Goal: Contribute content: Add original content to the website for others to see

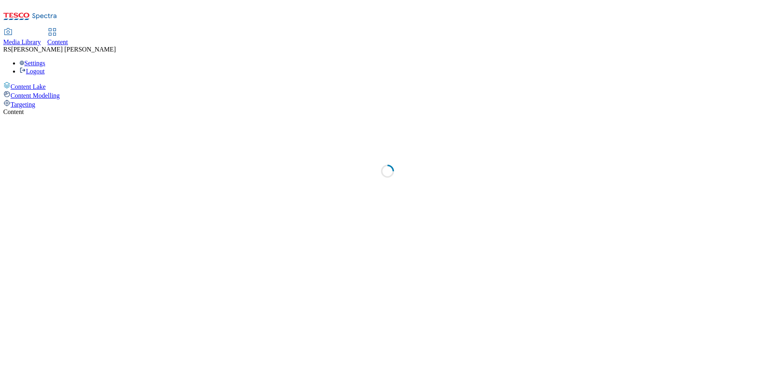
select select "ghs-[GEOGRAPHIC_DATA]"
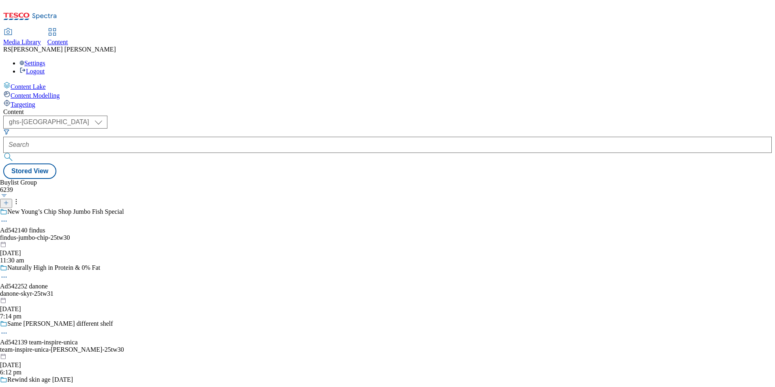
click at [9, 200] on icon at bounding box center [6, 203] width 6 height 6
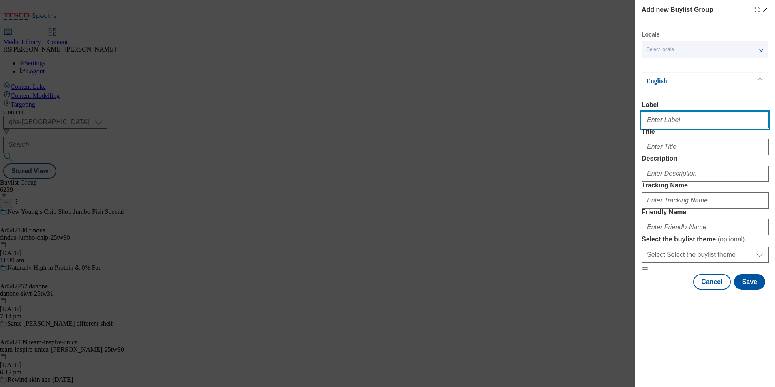
click at [682, 128] on input "Label" at bounding box center [705, 120] width 127 height 16
paste input "541947"
type input "Ad541947"
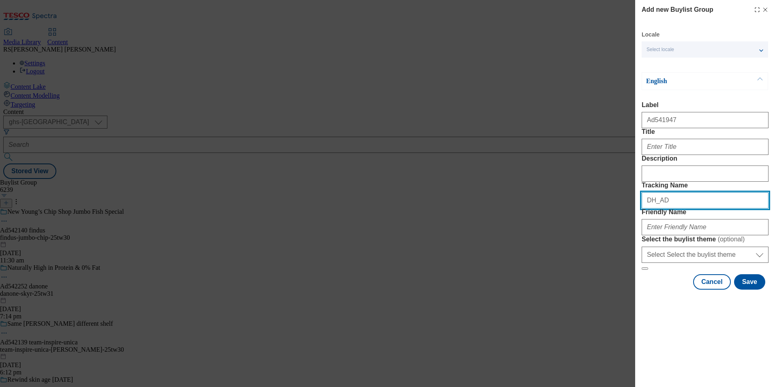
paste input "541947"
type input "DH_AD541947"
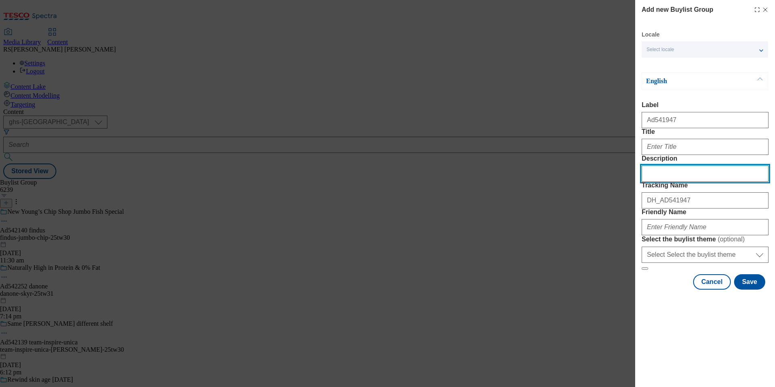
click at [709, 182] on input "Description" at bounding box center [705, 173] width 127 height 16
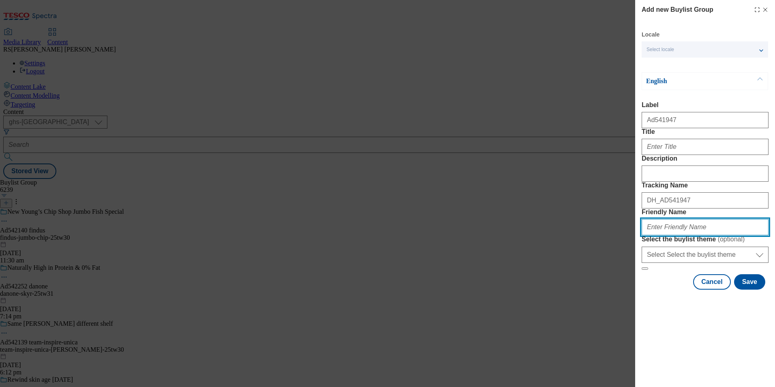
click at [699, 235] on input "Friendly Name" at bounding box center [705, 227] width 127 height 16
paste input "[PERSON_NAME]-25tw31"
type input "[PERSON_NAME]-25tw31"
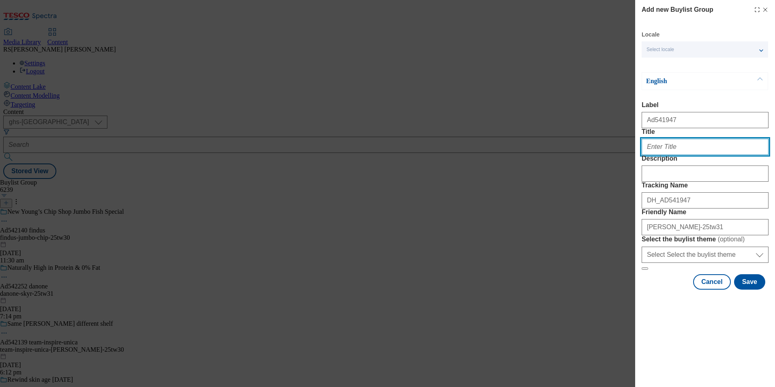
click at [679, 155] on input "Title" at bounding box center [705, 147] width 127 height 16
paste input "Recreated with love, ready to savour"
type input "Recreated with love, ready to savour"
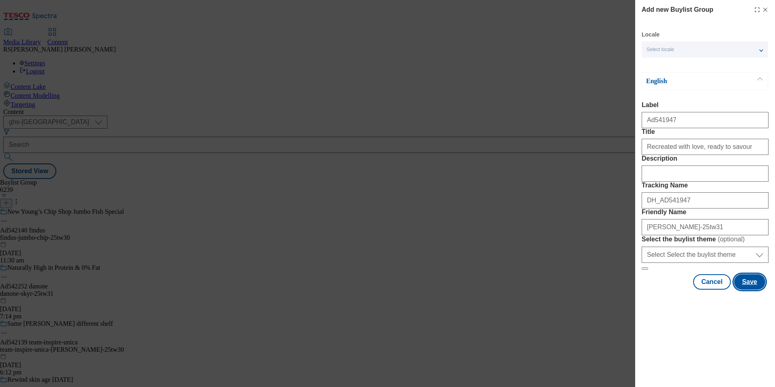
click at [758, 290] on button "Save" at bounding box center [750, 281] width 31 height 15
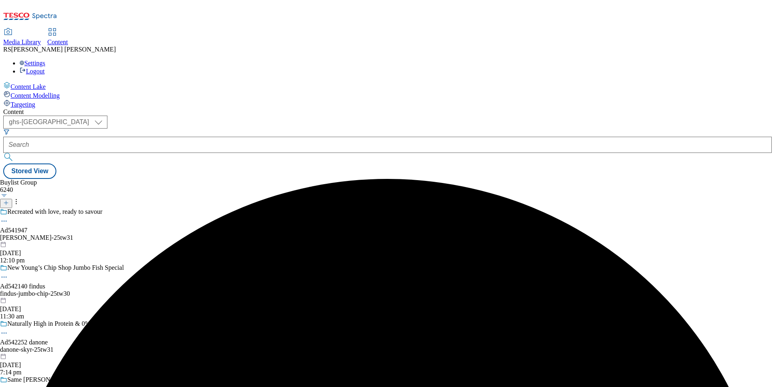
click at [158, 234] on div "[PERSON_NAME]-25tw31" at bounding box center [79, 237] width 158 height 7
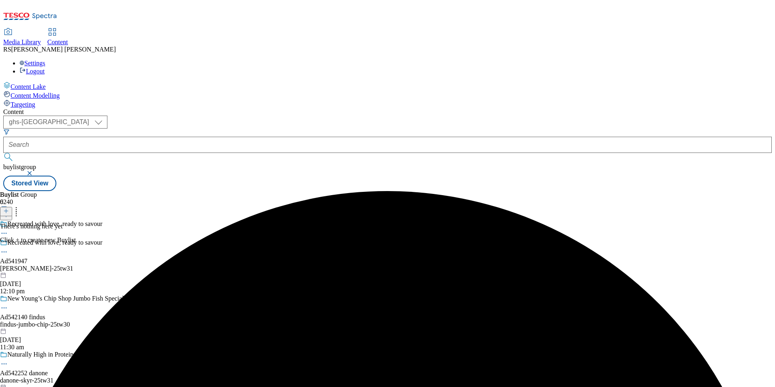
click at [9, 208] on icon at bounding box center [6, 211] width 6 height 6
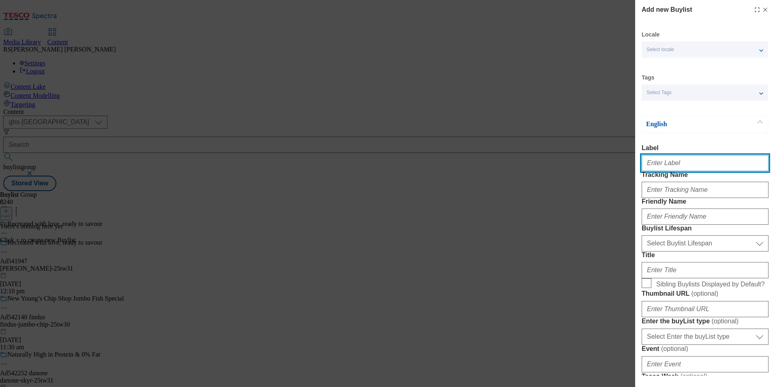
click at [687, 163] on input "Label" at bounding box center [705, 163] width 127 height 16
paste input "541947"
type input "Ad541947"
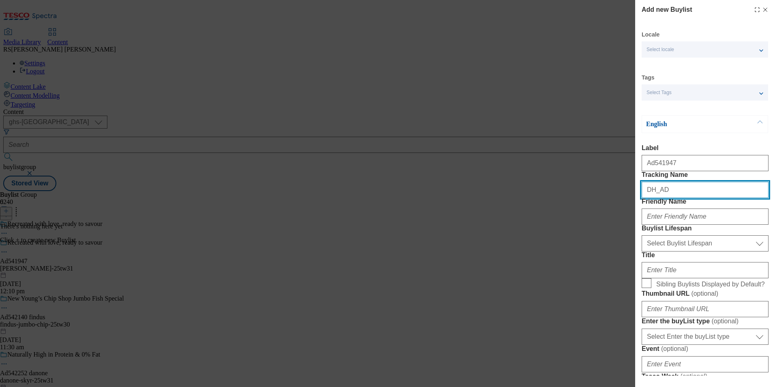
paste input "541947"
type input "DH_AD541947"
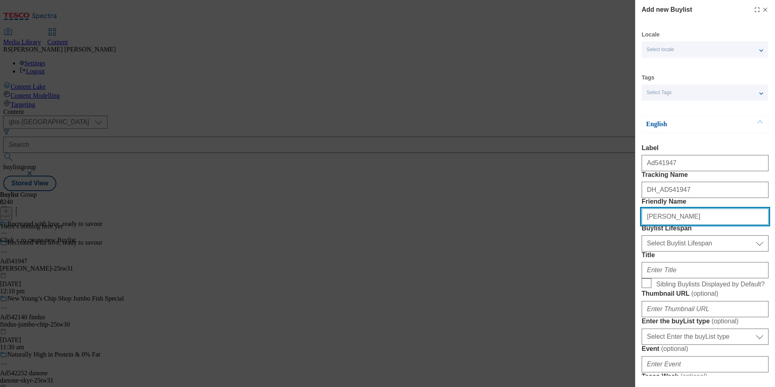
type input "[PERSON_NAME]"
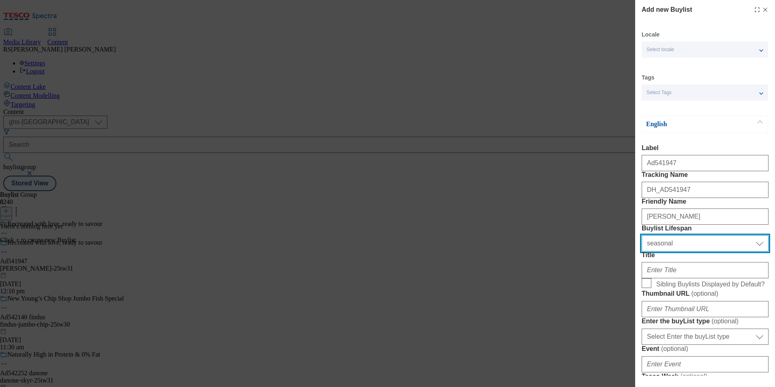
select select "tactical"
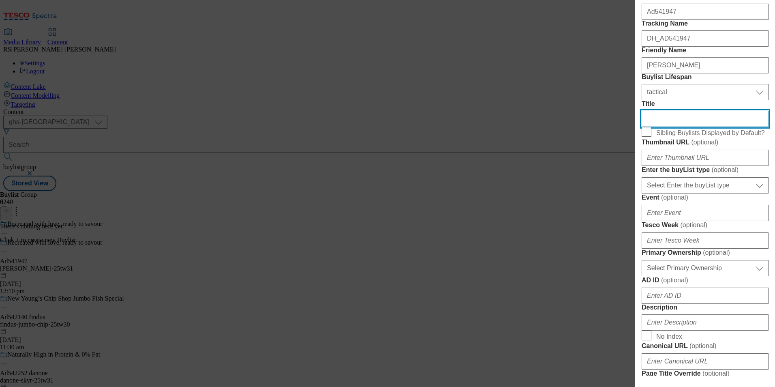
scroll to position [203, 0]
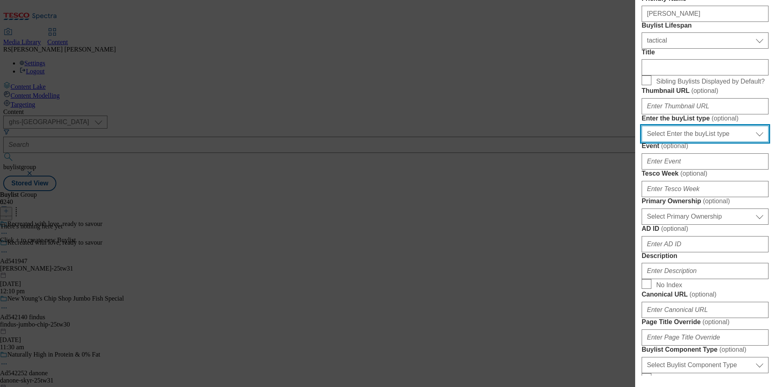
drag, startPoint x: 702, startPoint y: 228, endPoint x: 702, endPoint y: 237, distance: 8.9
click at [702, 142] on select "Select Enter the buyList type event supplier funded long term >4 weeks supplier…" at bounding box center [705, 134] width 127 height 16
select select "supplier funded short term 1-3 weeks"
click at [642, 142] on select "Select Enter the buyList type event supplier funded long term >4 weeks supplier…" at bounding box center [705, 134] width 127 height 16
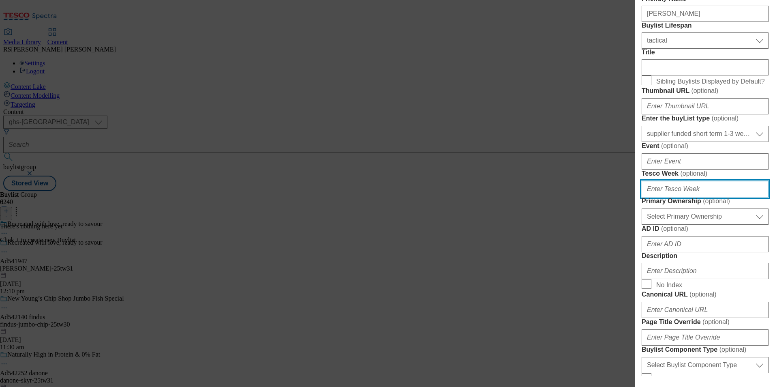
click at [694, 197] on input "Tesco Week ( optional )" at bounding box center [705, 189] width 127 height 16
type input "31"
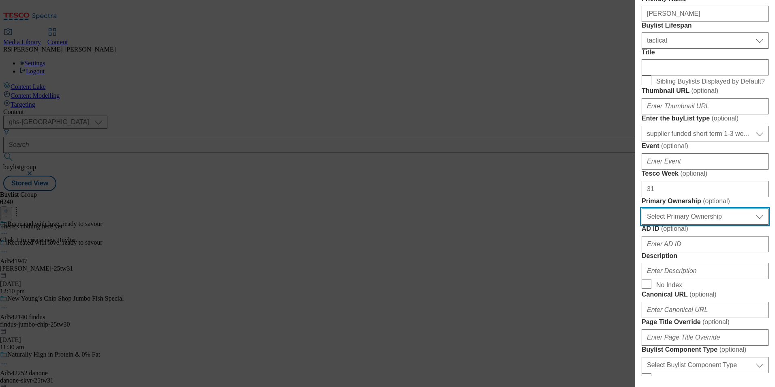
select select "dunnhumby"
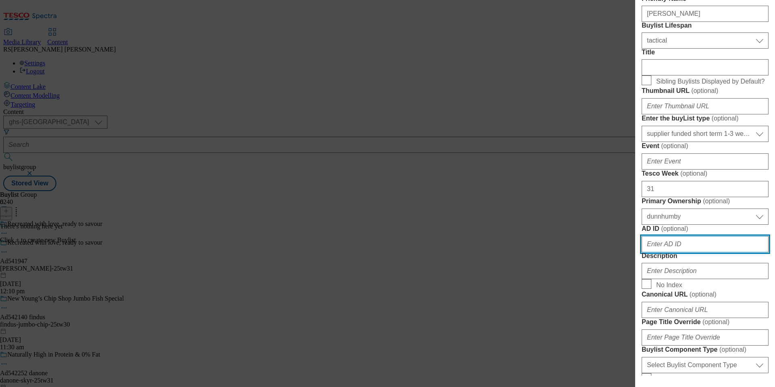
scroll to position [406, 0]
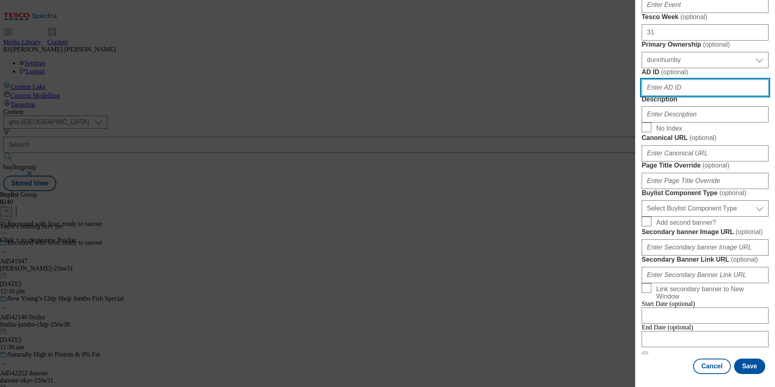
paste input "541947"
type input "541947"
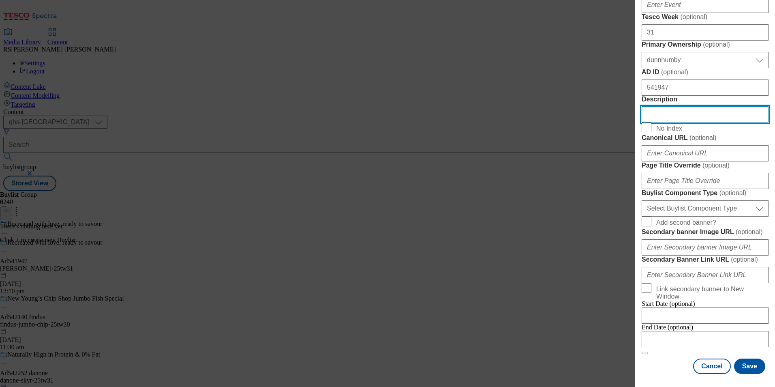
scroll to position [487, 0]
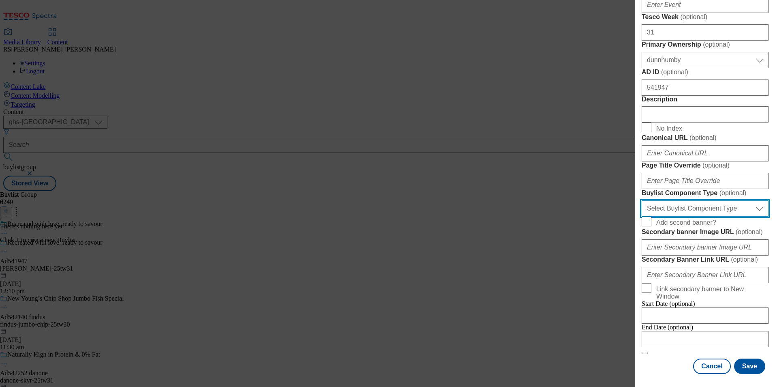
drag, startPoint x: 705, startPoint y: 295, endPoint x: 702, endPoint y: 302, distance: 6.8
click at [705, 217] on select "Select Buylist Component Type Banner Competition Header Meal" at bounding box center [705, 208] width 127 height 16
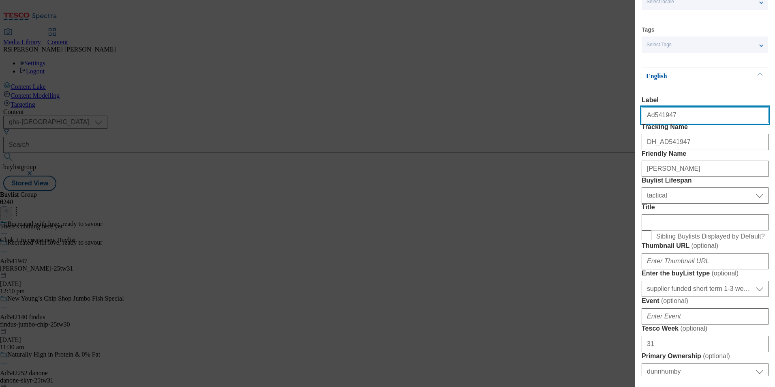
select select "Banner"
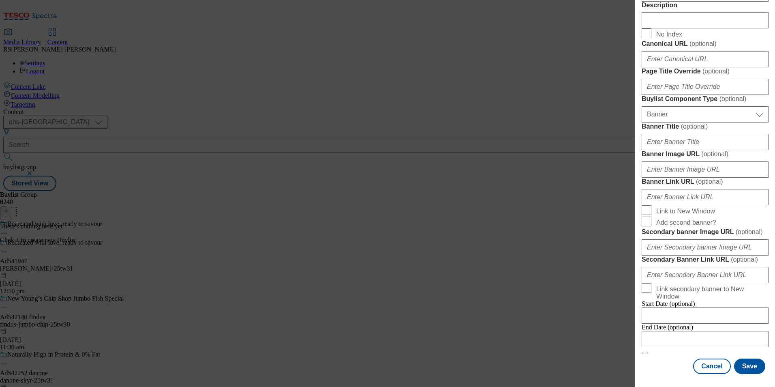
scroll to position [800, 0]
click at [694, 331] on input "Modal" at bounding box center [705, 339] width 127 height 16
select select "2025"
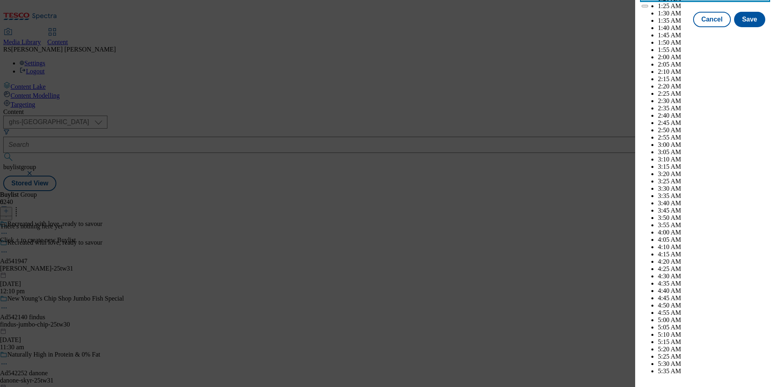
scroll to position [2184, 0]
drag, startPoint x: 746, startPoint y: 98, endPoint x: 751, endPoint y: 128, distance: 30.3
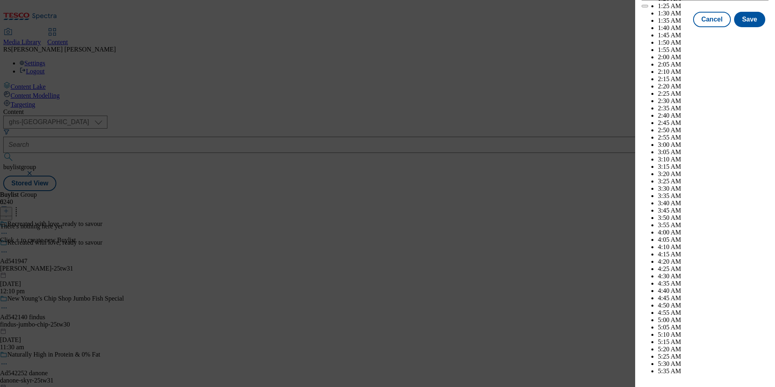
select select "December"
click at [747, 34] on button "Save" at bounding box center [750, 26] width 31 height 15
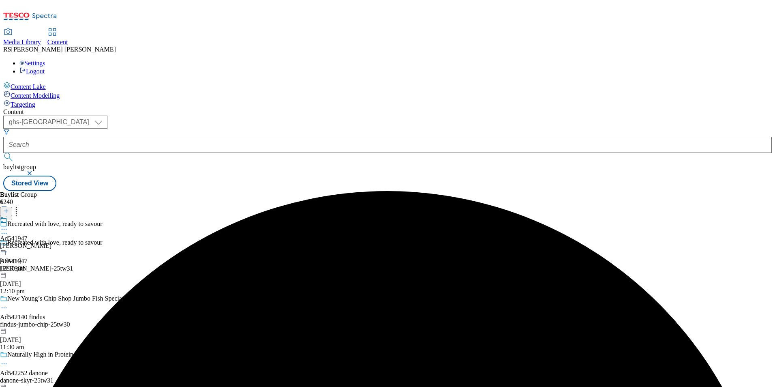
click at [52, 216] on div "Ad541947 giovanni 15 Sept 2025 12:10 pm" at bounding box center [26, 244] width 52 height 56
click at [9, 208] on icon at bounding box center [6, 211] width 6 height 6
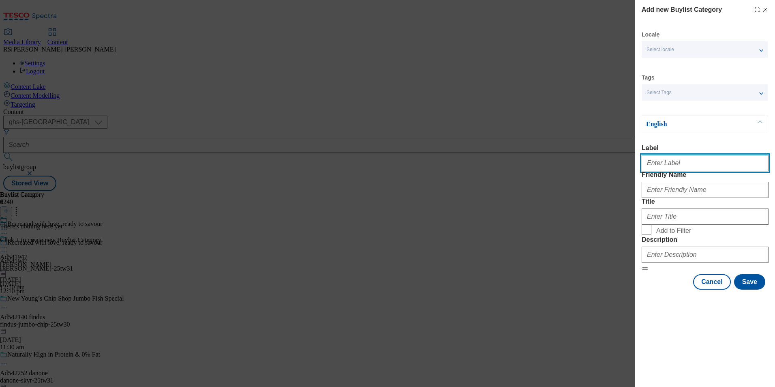
click at [685, 159] on input "Label" at bounding box center [705, 163] width 127 height 16
paste input "541947"
type input "Ad541947"
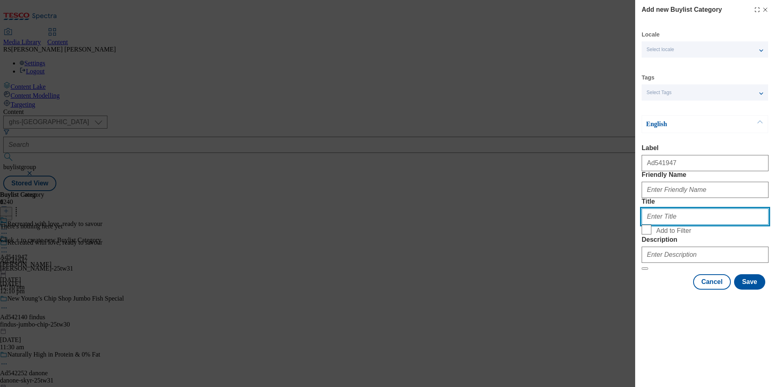
click at [745, 225] on input "Title" at bounding box center [705, 216] width 127 height 16
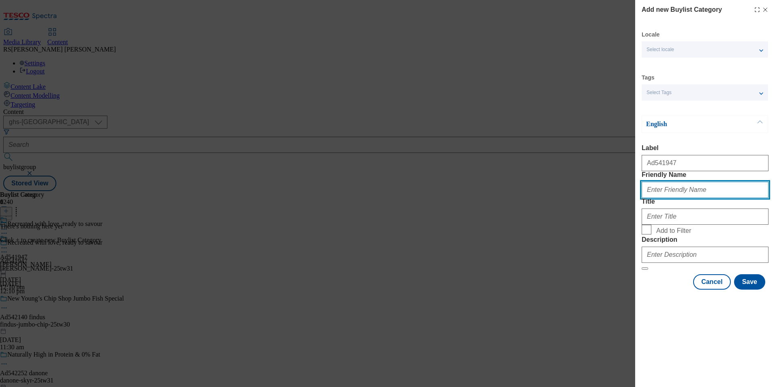
click at [734, 198] on input "Friendly Name" at bounding box center [705, 190] width 127 height 16
paste input "[PERSON_NAME]"
type input "[PERSON_NAME]"
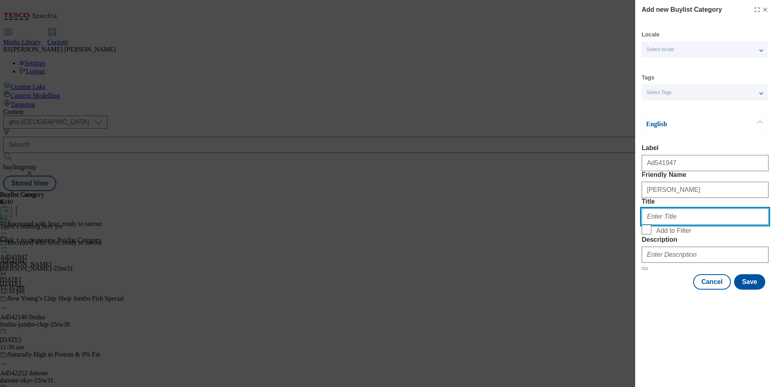
paste input "[PERSON_NAME] (UK) LTD"
type input "[PERSON_NAME] (UK) LTD"
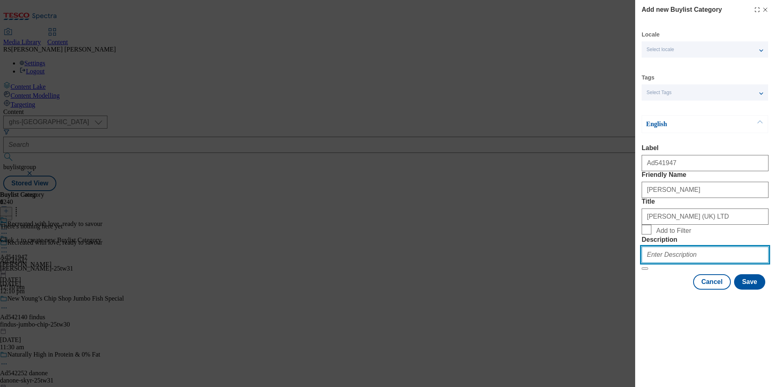
click at [695, 263] on input "Description" at bounding box center [705, 255] width 127 height 16
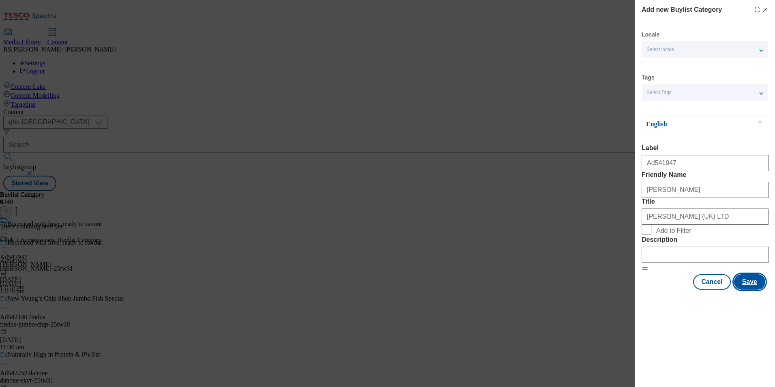
click at [749, 290] on button "Save" at bounding box center [750, 281] width 31 height 15
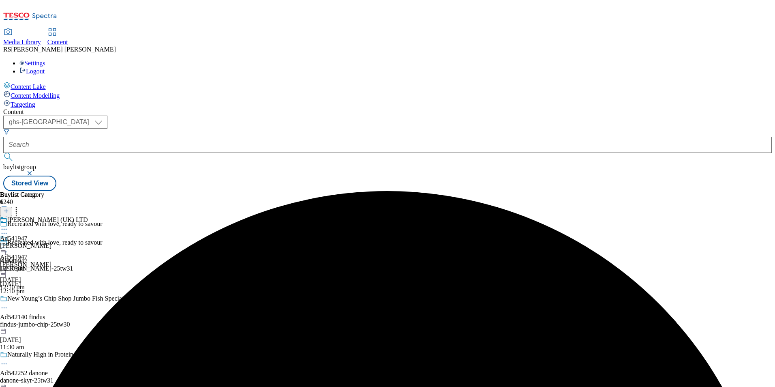
click at [88, 242] on div "[PERSON_NAME]" at bounding box center [44, 245] width 88 height 7
click at [9, 208] on icon at bounding box center [6, 211] width 6 height 6
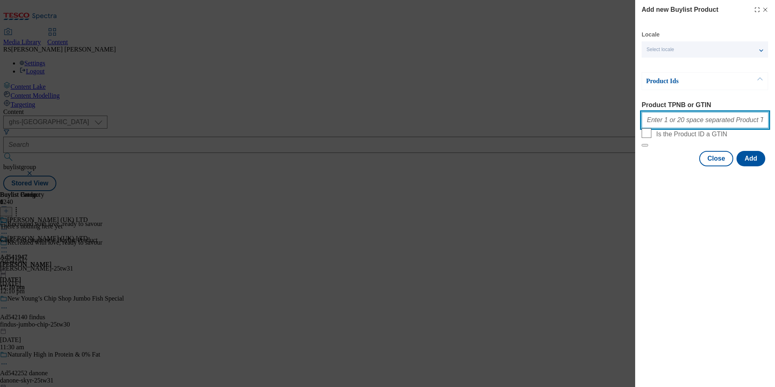
click at [711, 118] on input "Product TPNB or GTIN" at bounding box center [705, 120] width 127 height 16
paste input "97019349 94045126 96984261 92436030 92444607"
type input "97019349 94045126 96984261 92436030 92444607"
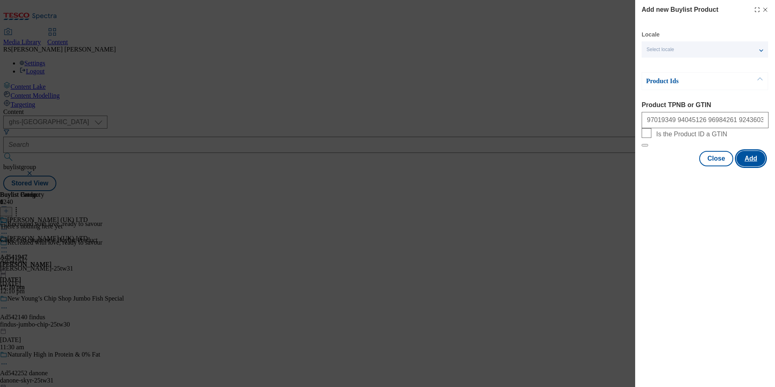
click at [757, 166] on button "Add" at bounding box center [751, 158] width 29 height 15
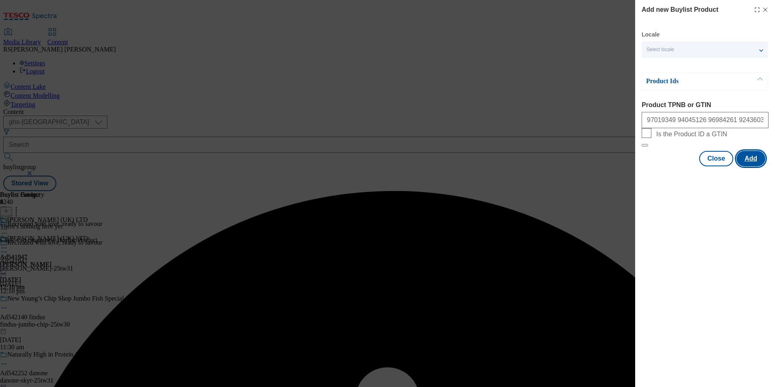
click at [746, 166] on button "Add" at bounding box center [751, 158] width 29 height 15
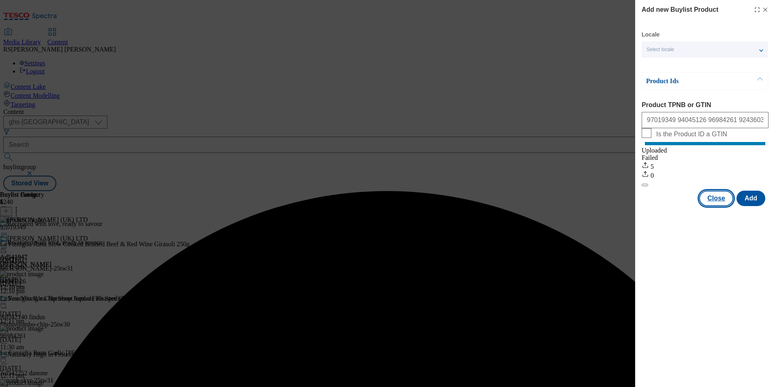
click at [718, 206] on button "Close" at bounding box center [717, 198] width 34 height 15
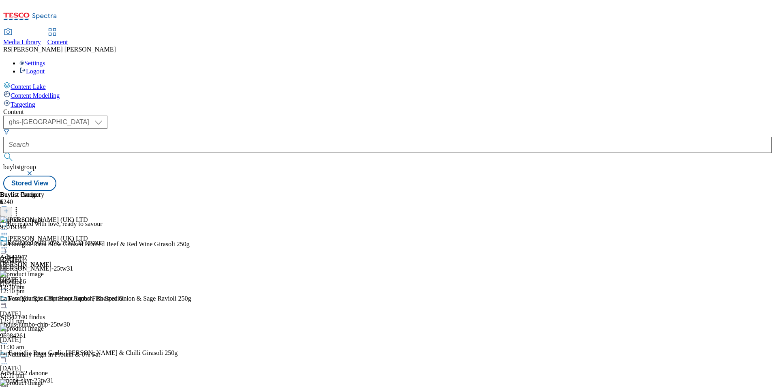
click at [8, 248] on icon at bounding box center [4, 252] width 8 height 8
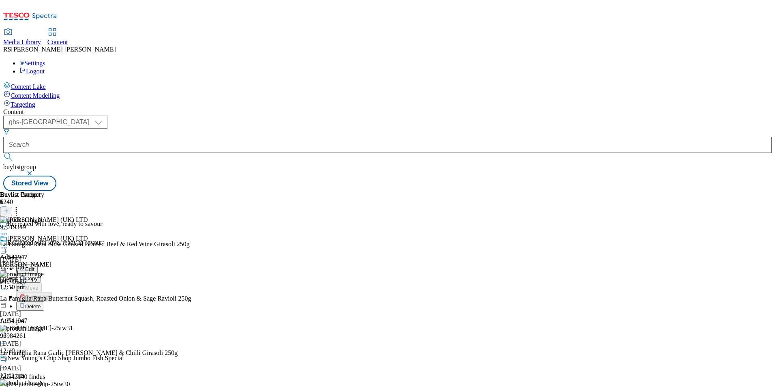
click at [34, 266] on span "Edit" at bounding box center [29, 269] width 9 height 6
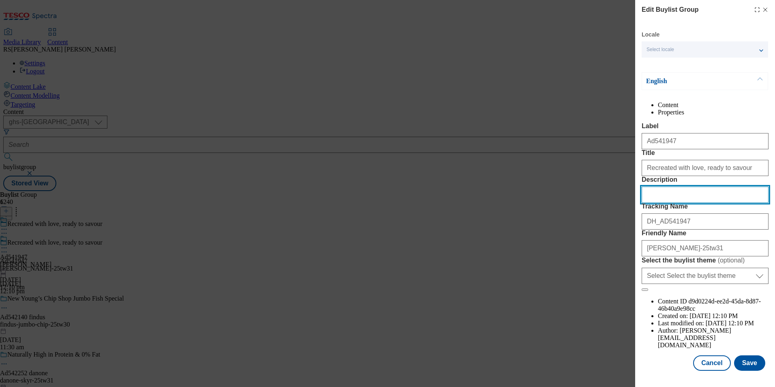
click at [691, 203] on input "Description" at bounding box center [705, 195] width 127 height 16
paste input "La Famiglia Rana Slow Cooked Braised Beef & Red Wine Girasoli 250g"
type input "La Famiglia Rana Slow Cooked Braised Beef & Red Wine Girasoli 250g"
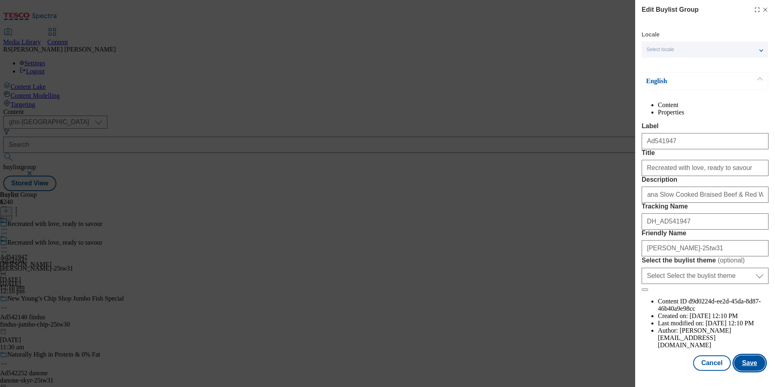
click at [749, 363] on button "Save" at bounding box center [750, 362] width 31 height 15
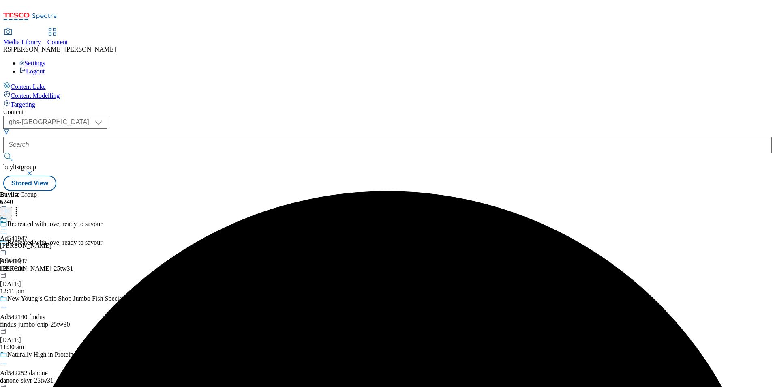
click at [8, 225] on icon at bounding box center [4, 229] width 8 height 8
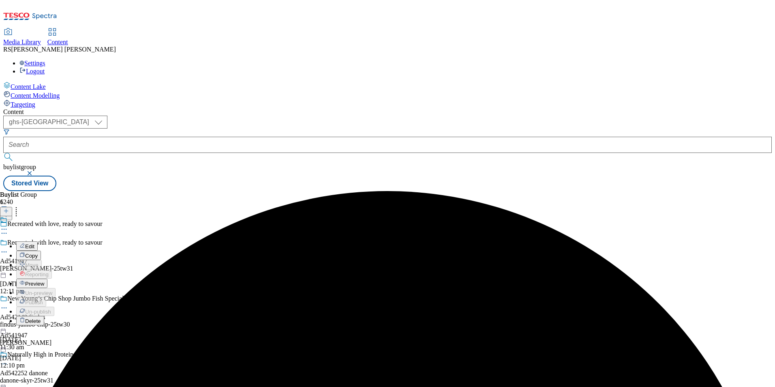
click at [38, 241] on button "Edit" at bounding box center [26, 245] width 21 height 9
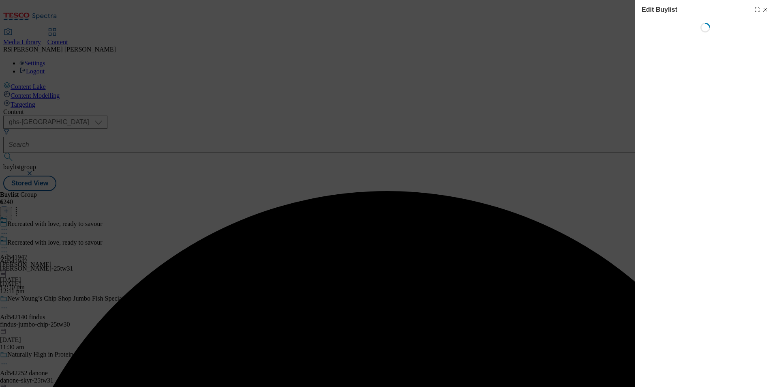
select select "tactical"
select select "supplier funded short term 1-3 weeks"
select select "dunnhumby"
select select "Banner"
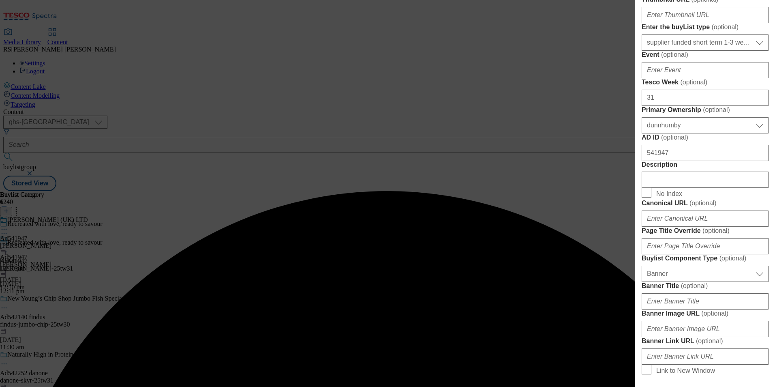
scroll to position [324, 0]
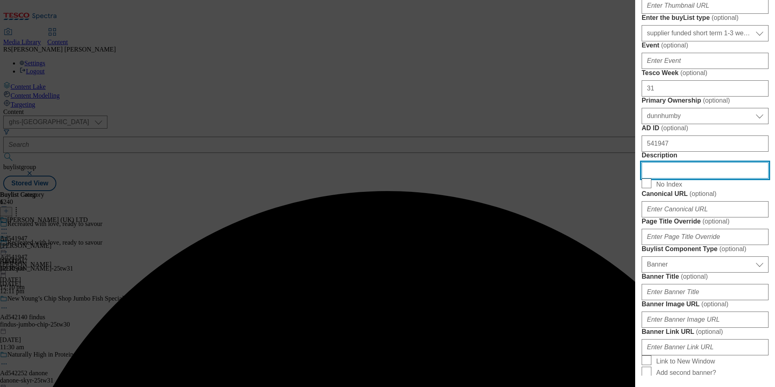
click at [690, 178] on input "Description" at bounding box center [705, 170] width 127 height 16
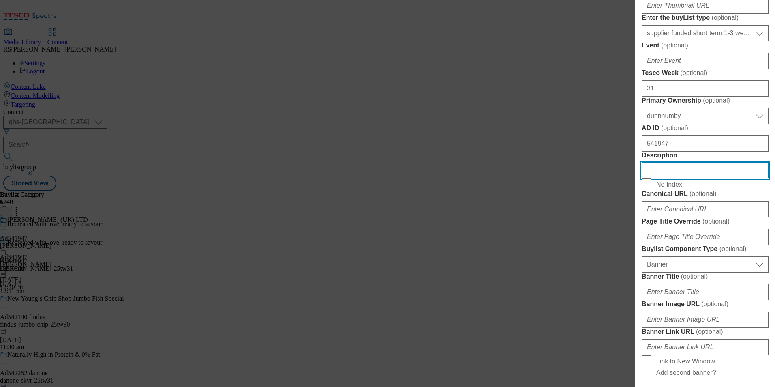
paste input "La Famiglia Rana Slow Cooked Braised Beef & Red Wine Girasoli 250g"
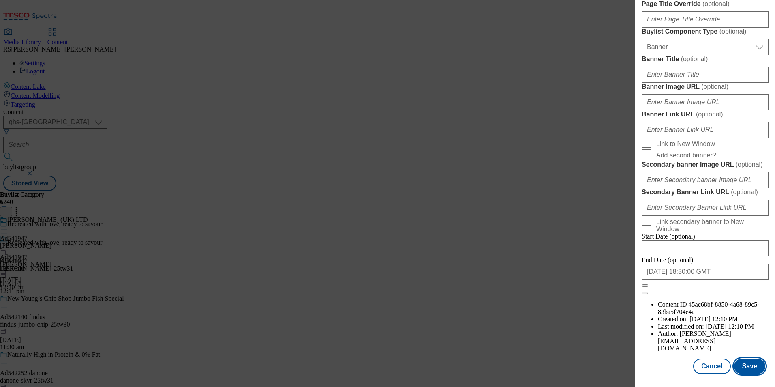
scroll to position [836, 0]
type input "La Famiglia Rana Slow Cooked Braised Beef & Red Wine Girasoli 250g"
click at [749, 372] on button "Save" at bounding box center [750, 366] width 31 height 15
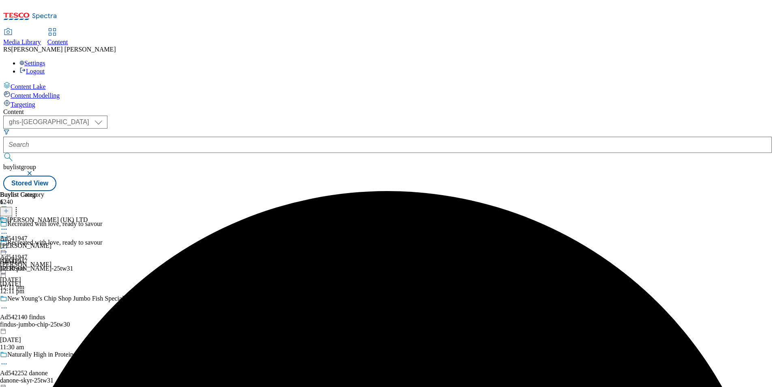
click at [8, 225] on icon at bounding box center [4, 229] width 8 height 8
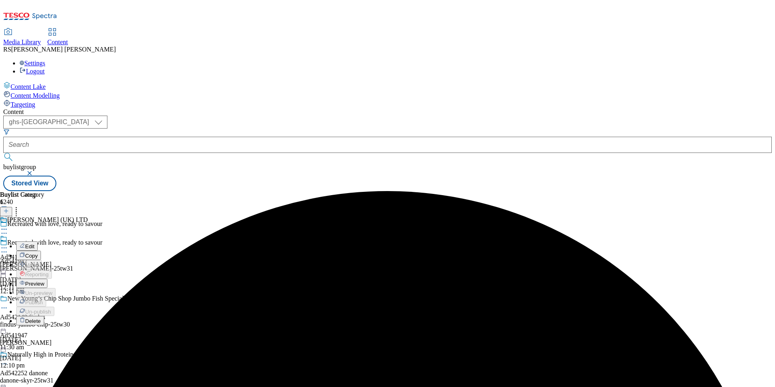
click at [34, 243] on span "Edit" at bounding box center [29, 246] width 9 height 6
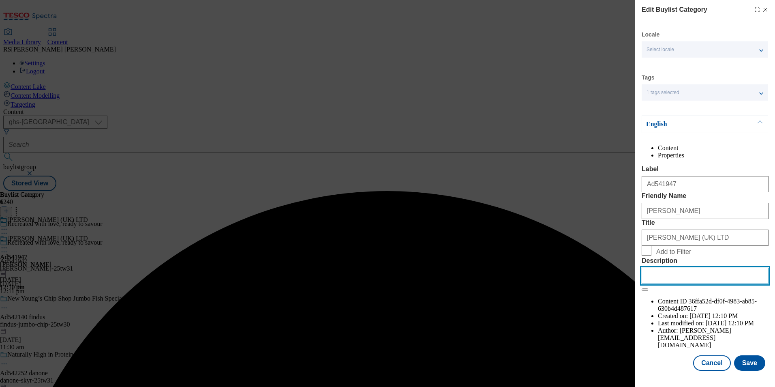
click at [718, 284] on input "Description" at bounding box center [705, 276] width 127 height 16
paste input "La Famiglia Rana Slow Cooked Braised Beef & Red Wine Girasoli 250g"
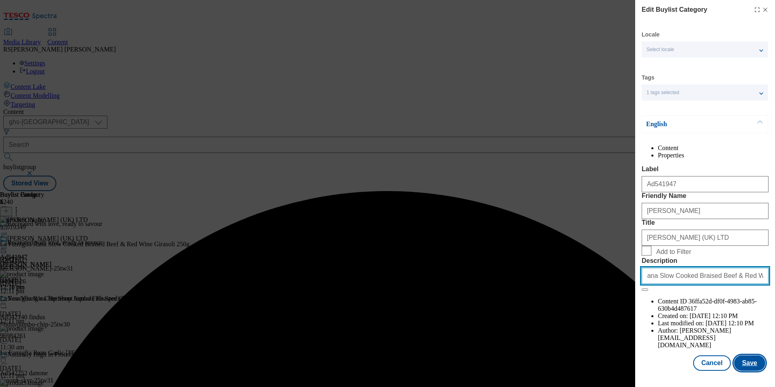
type input "La Famiglia Rana Slow Cooked Braised Beef & Red Wine Girasoli 250g"
click at [753, 370] on button "Save" at bounding box center [750, 362] width 31 height 15
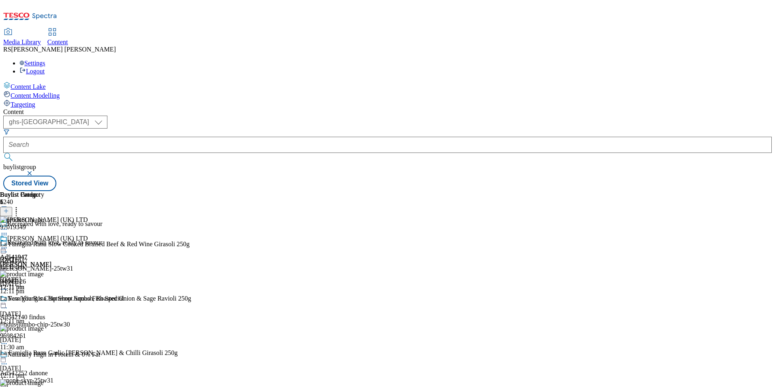
click at [8, 244] on icon at bounding box center [4, 248] width 8 height 8
click at [44, 299] on span "Preview" at bounding box center [34, 302] width 19 height 6
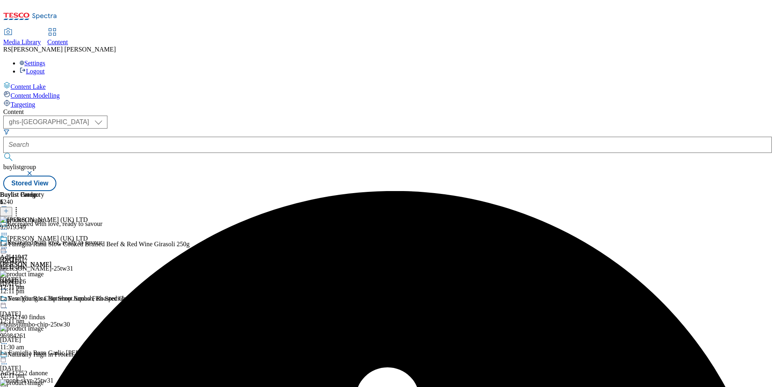
click at [8, 244] on icon at bounding box center [4, 248] width 8 height 8
click at [56, 297] on li "Preview" at bounding box center [35, 301] width 39 height 9
click at [8, 244] on icon at bounding box center [4, 248] width 8 height 8
click at [44, 299] on span "Preview" at bounding box center [34, 302] width 19 height 6
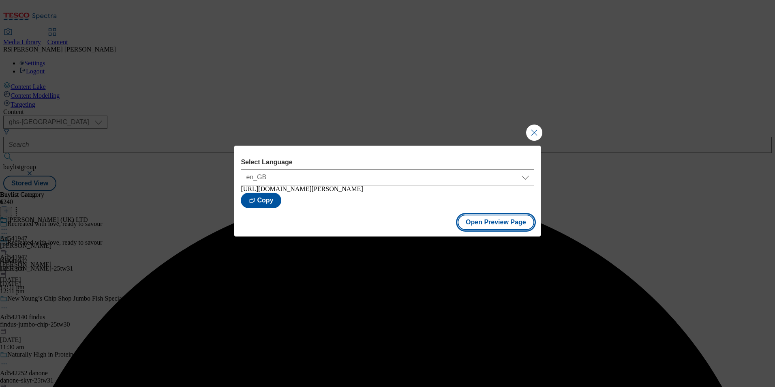
click at [502, 223] on button "Open Preview Page" at bounding box center [496, 222] width 77 height 15
click at [537, 128] on button "Close Modal" at bounding box center [534, 133] width 16 height 16
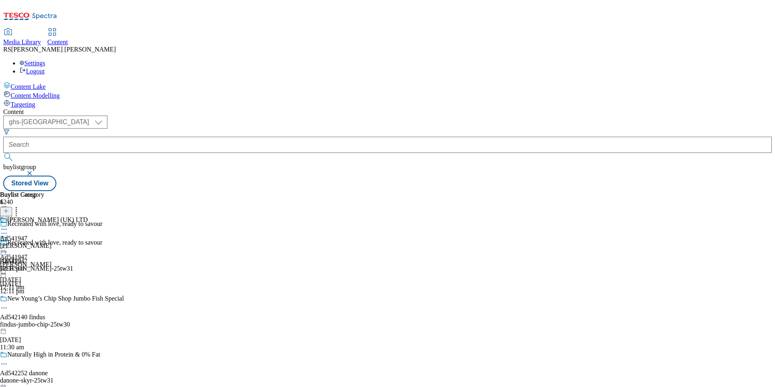
click at [8, 244] on icon at bounding box center [4, 248] width 8 height 8
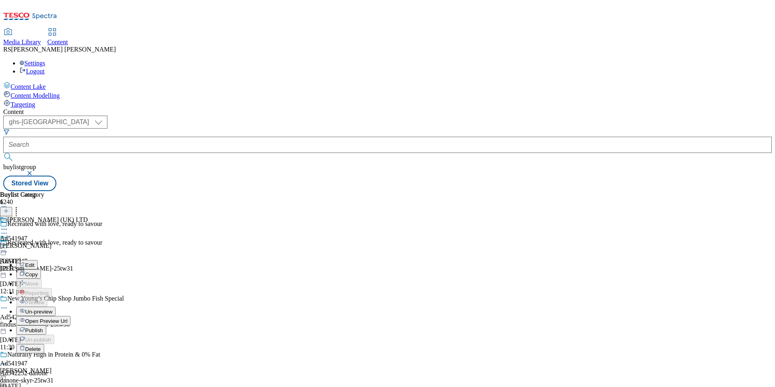
click at [43, 327] on span "Publish" at bounding box center [34, 330] width 18 height 6
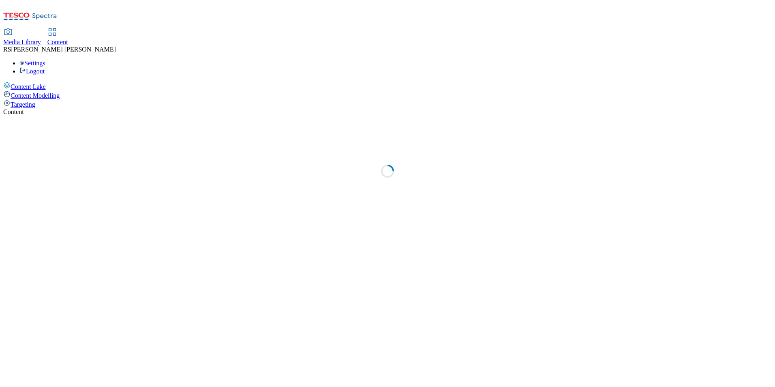
select select "ghs-[GEOGRAPHIC_DATA]"
